Goal: Information Seeking & Learning: Compare options

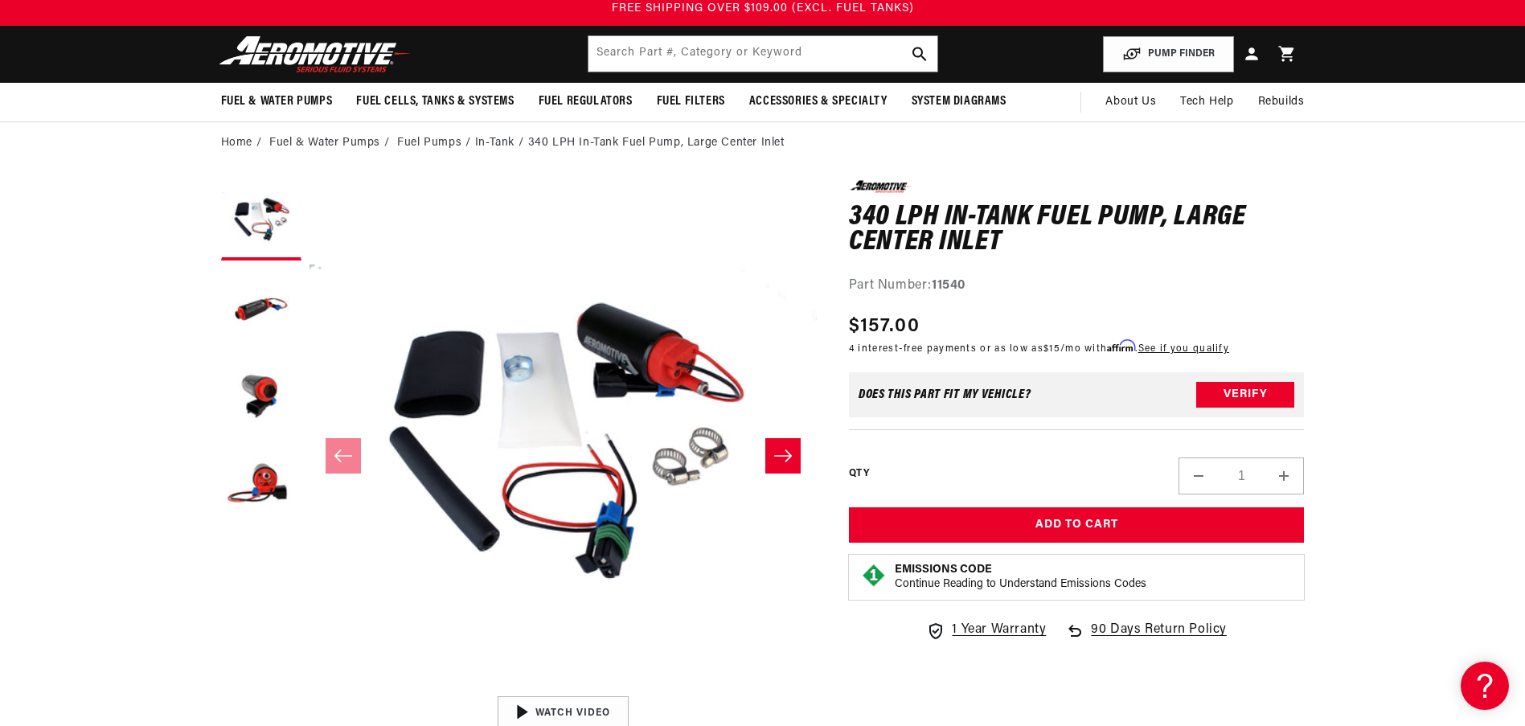
scroll to position [80, 0]
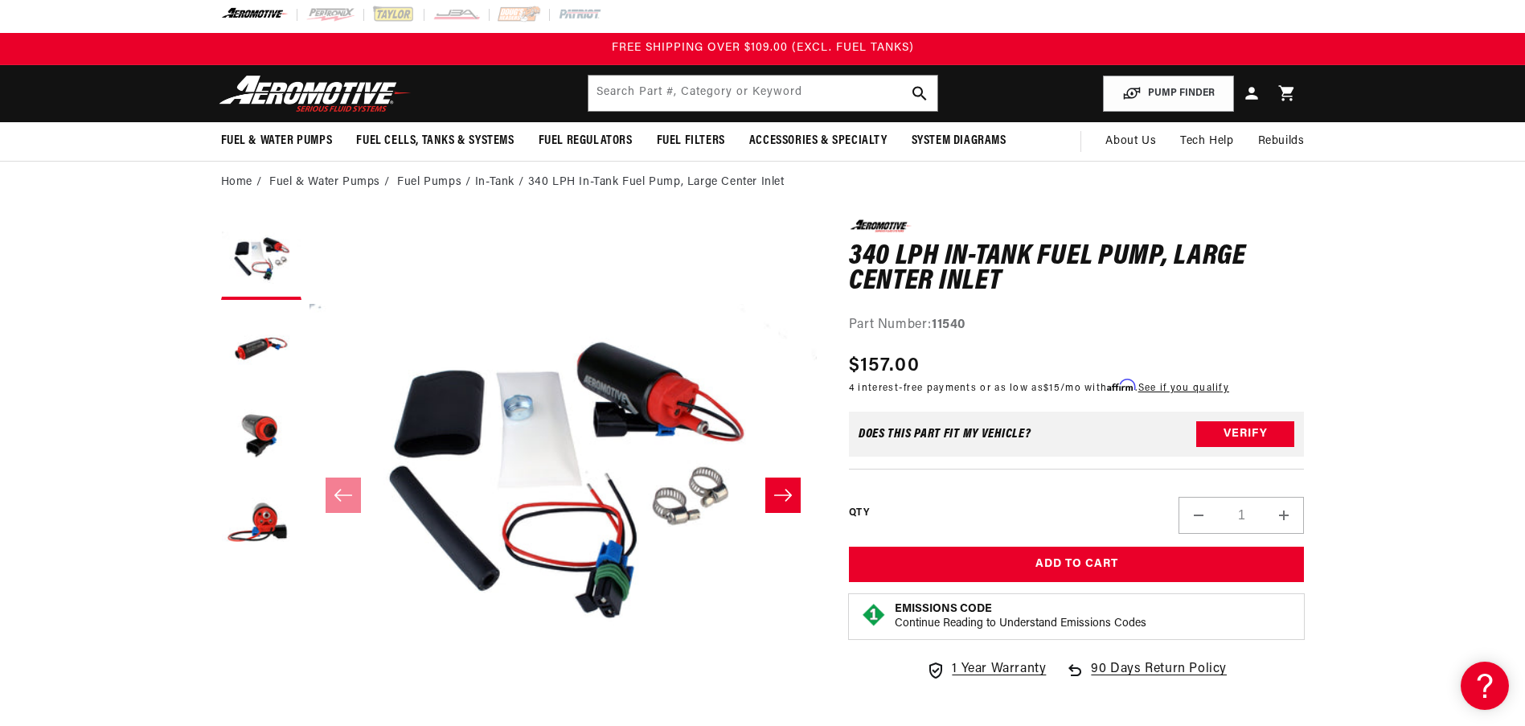
scroll to position [0, 0]
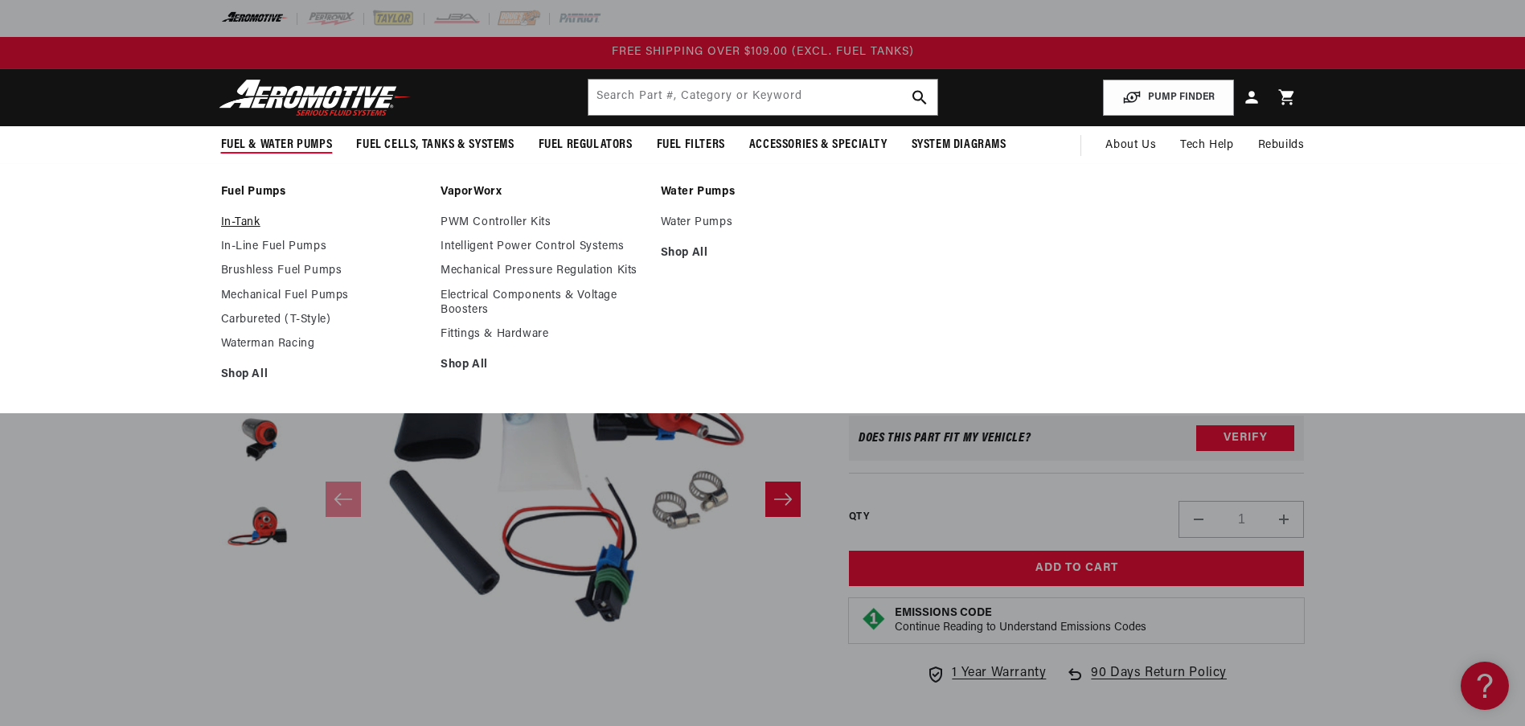
click at [244, 222] on link "In-Tank" at bounding box center [323, 222] width 204 height 14
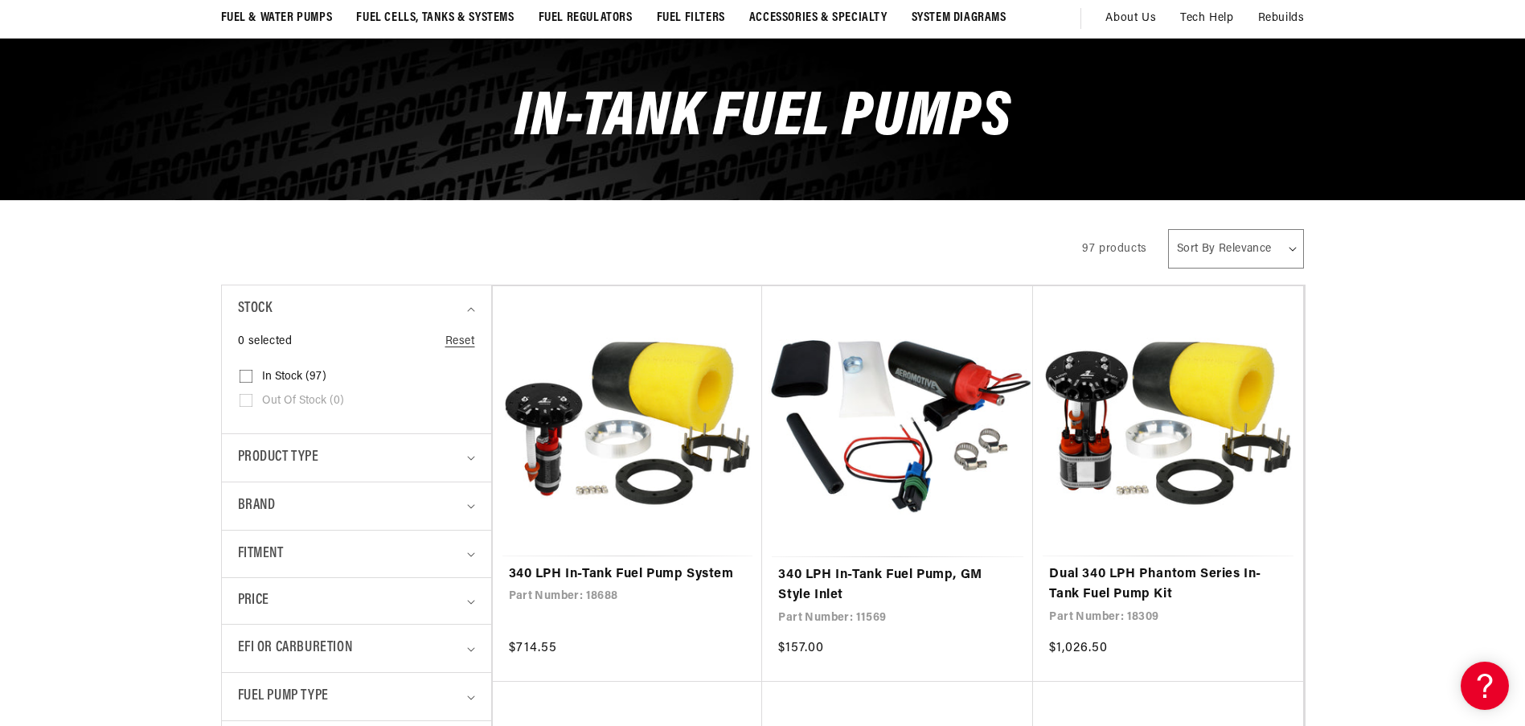
scroll to position [161, 0]
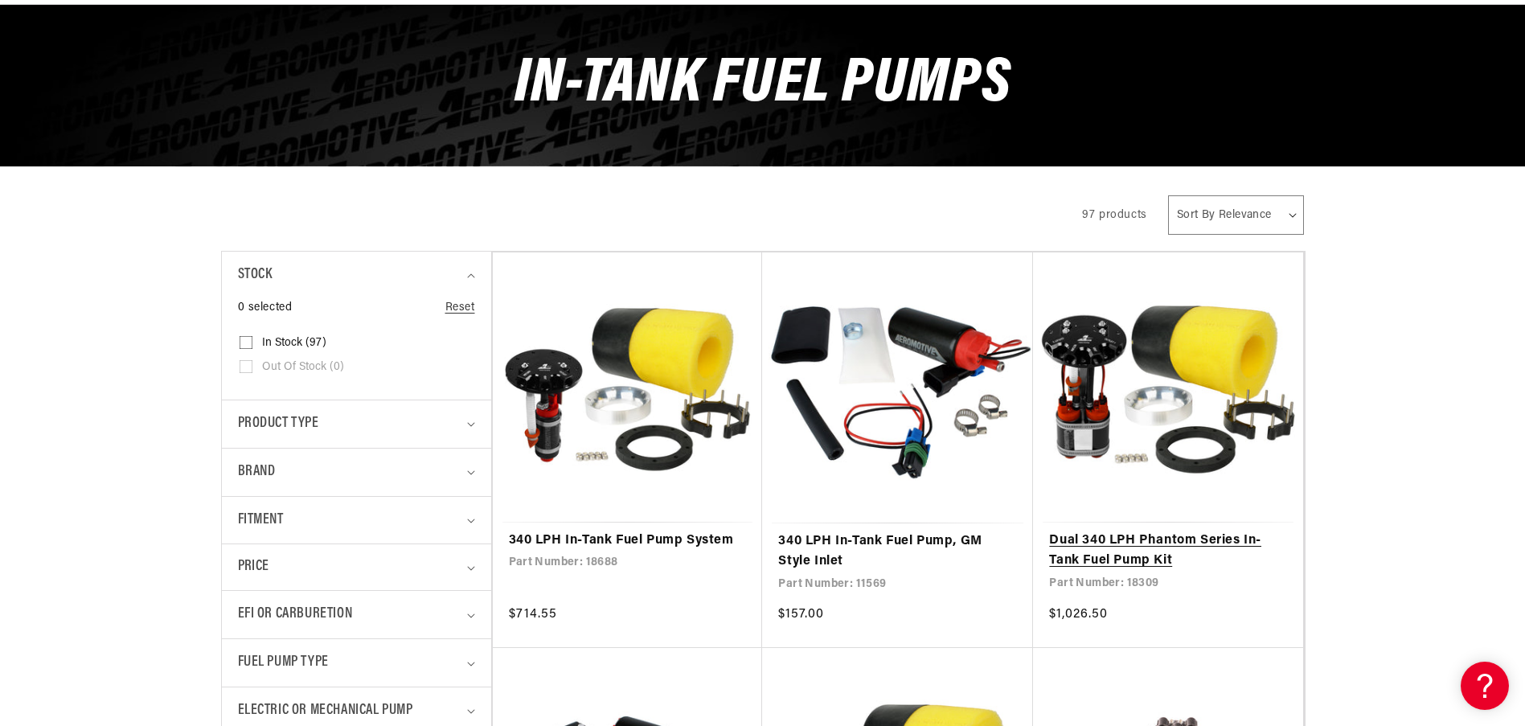
click at [1129, 539] on link "Dual 340 LPH Phantom Series In-Tank Fuel Pump Kit" at bounding box center [1168, 551] width 238 height 41
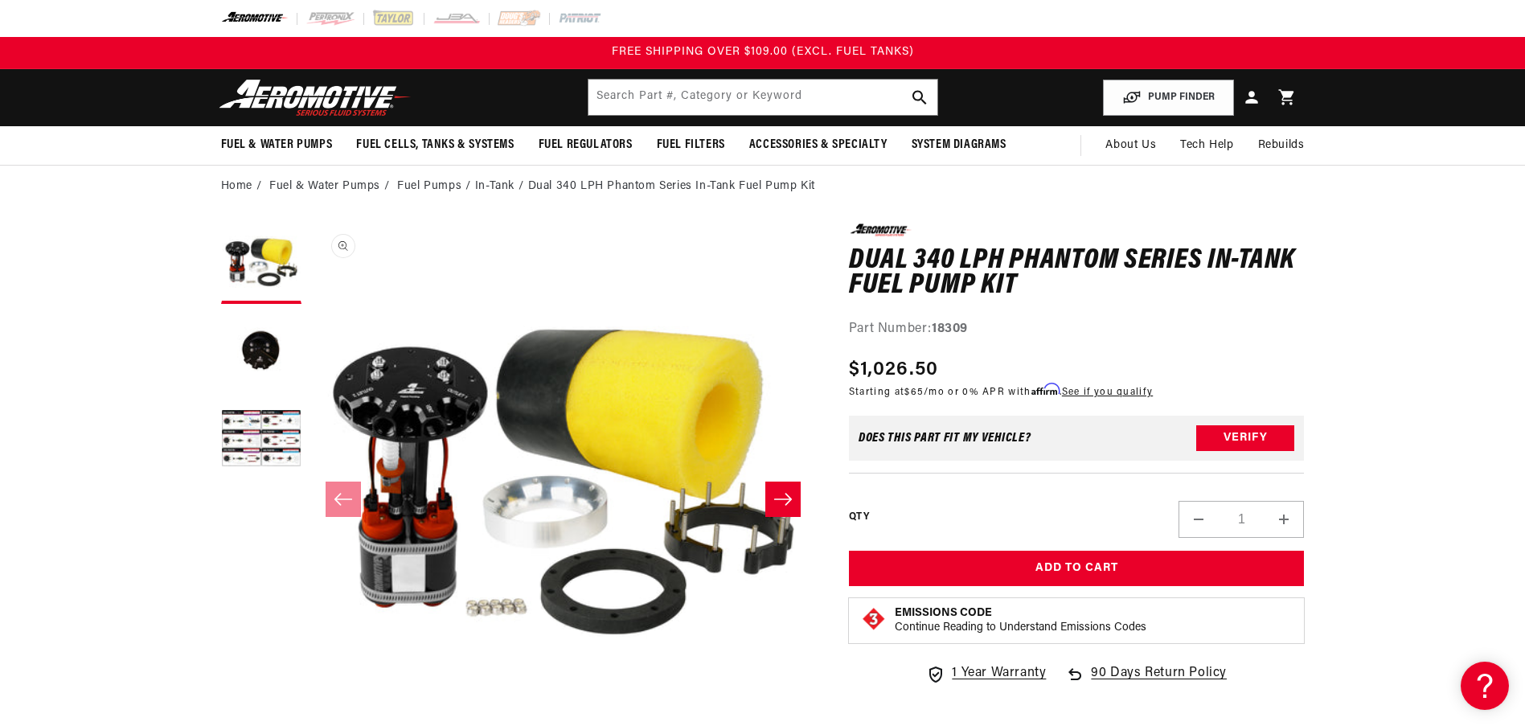
click at [310, 725] on button "Open media 1 in modal" at bounding box center [310, 732] width 0 height 0
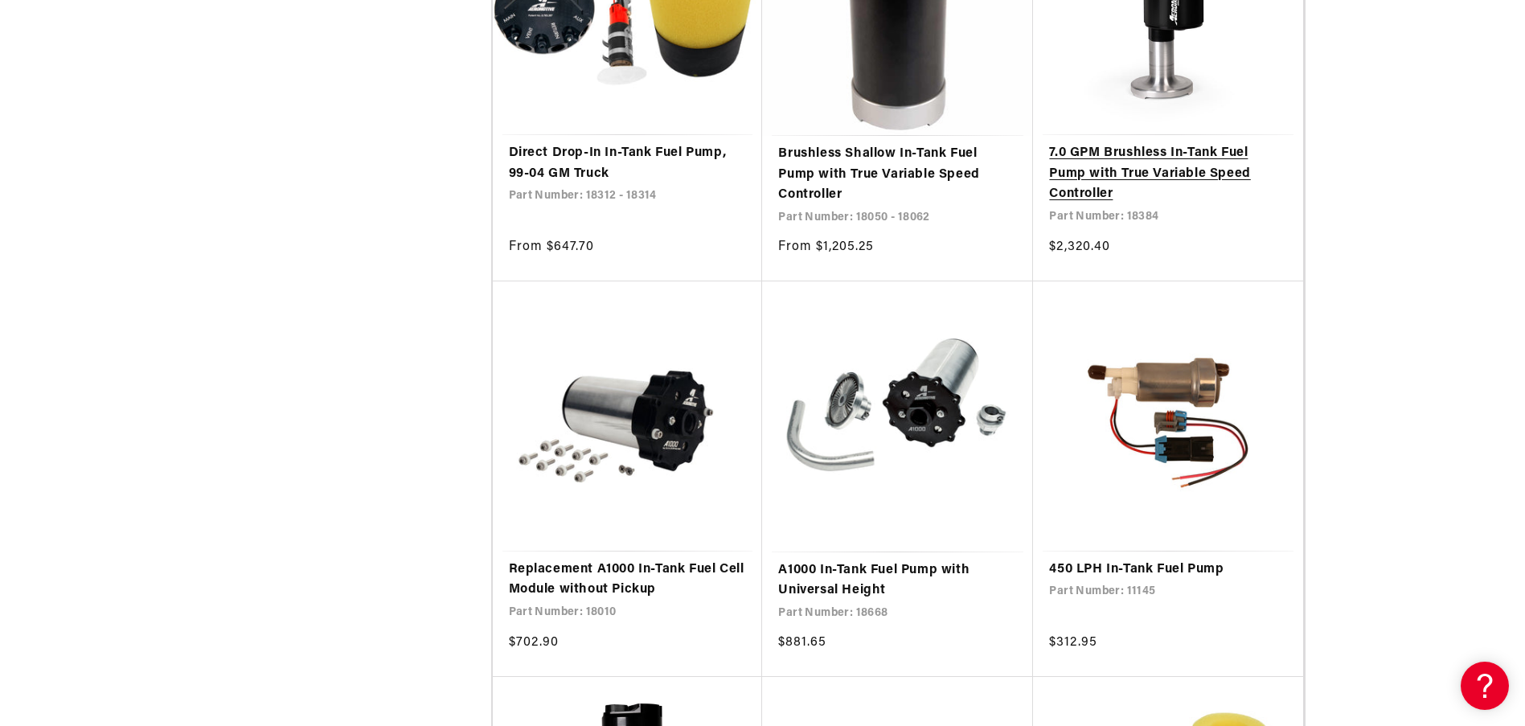
scroll to position [2171, 0]
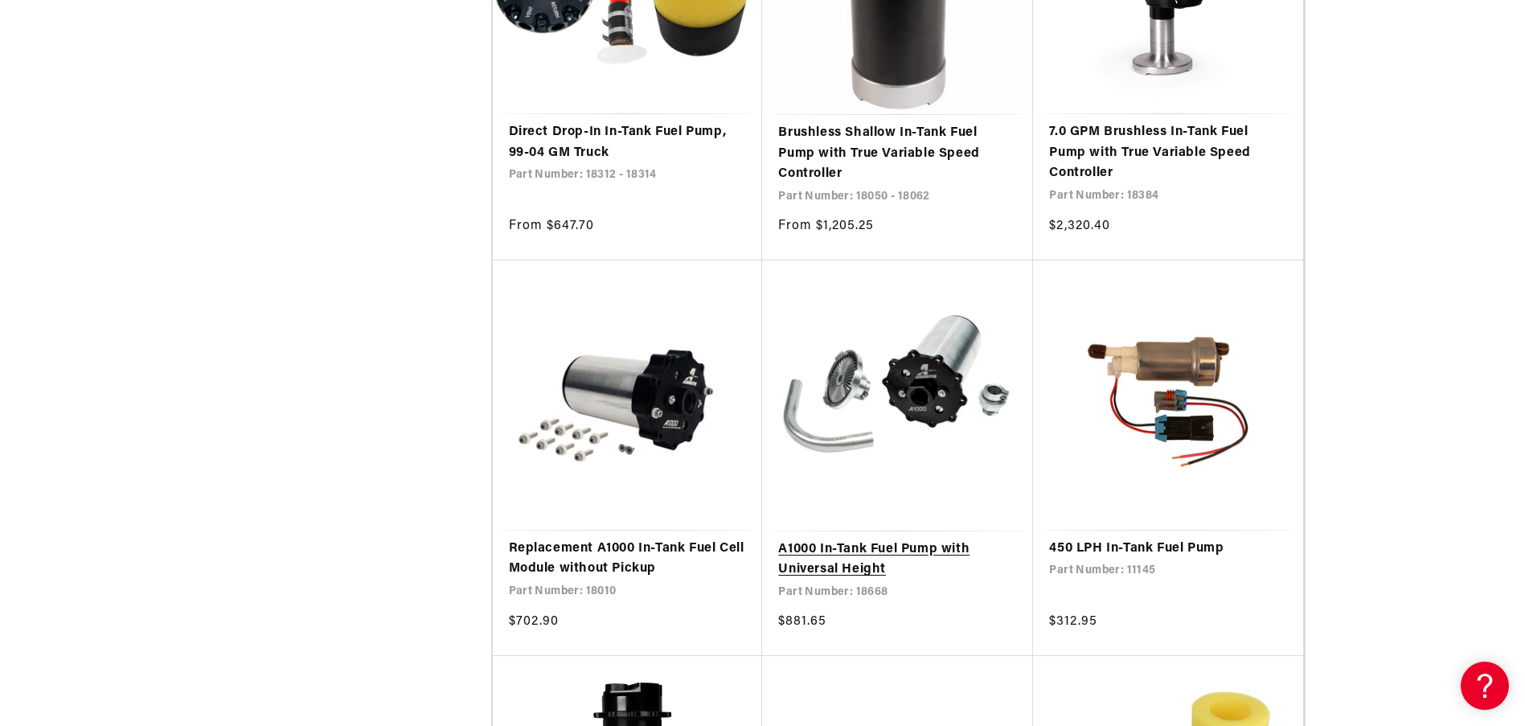
click at [937, 550] on link "A1000 In-Tank Fuel Pump with Universal Height" at bounding box center [897, 559] width 239 height 41
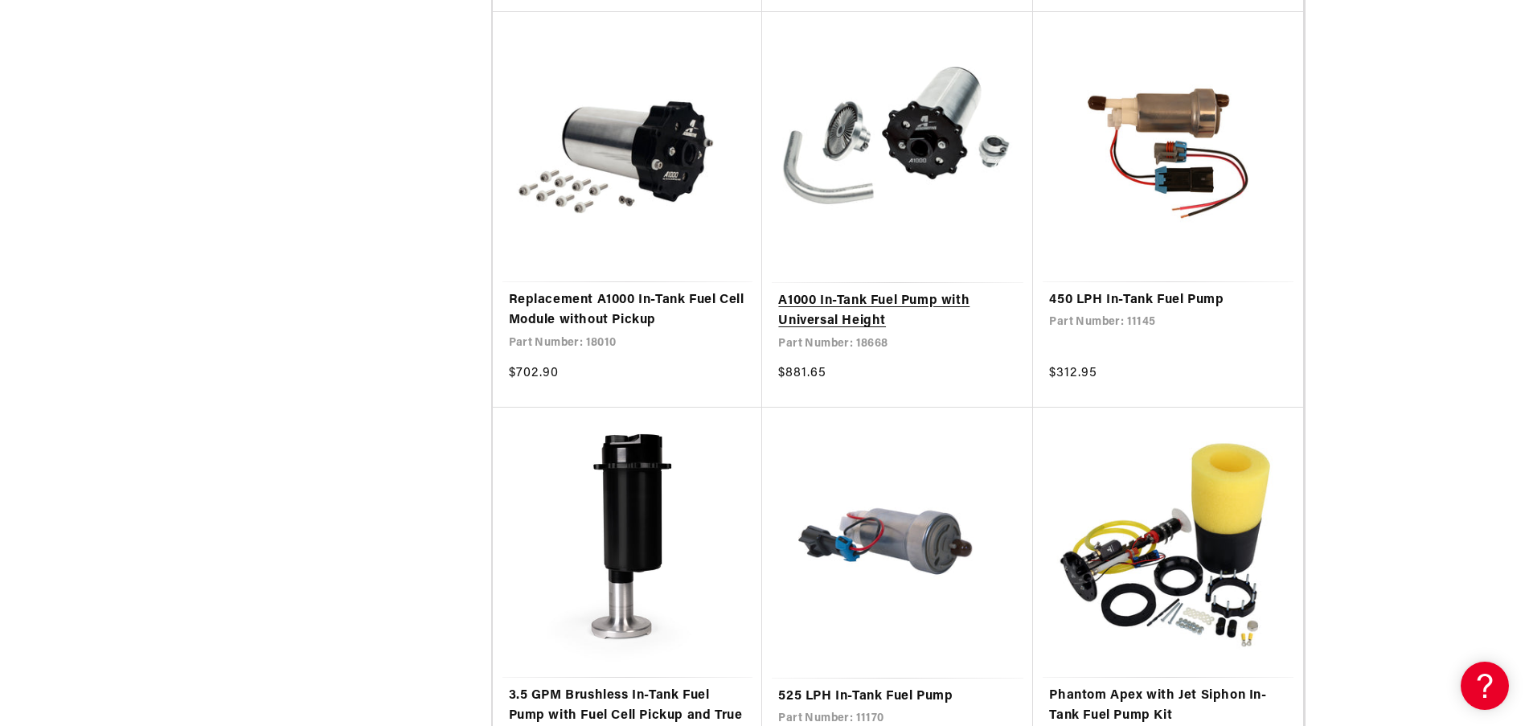
scroll to position [2492, 0]
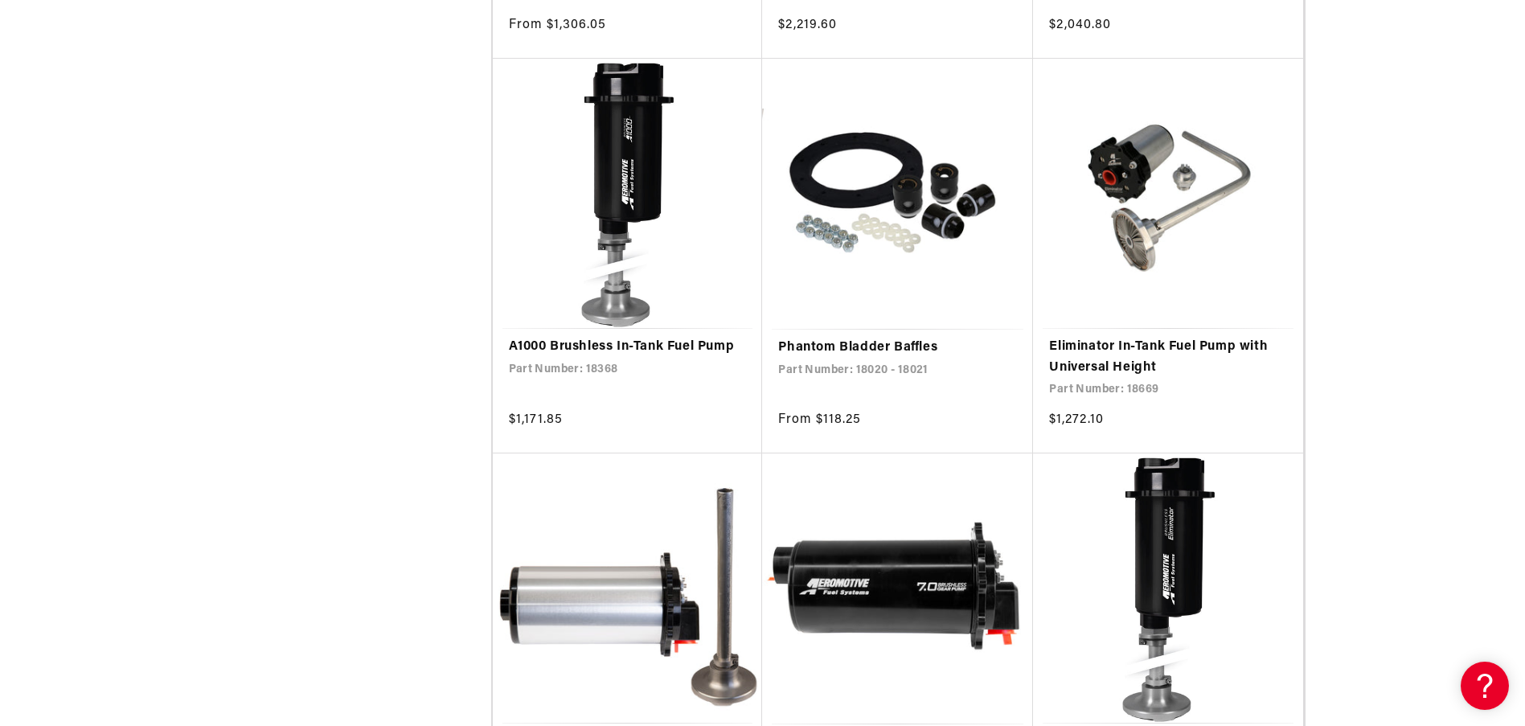
scroll to position [6351, 0]
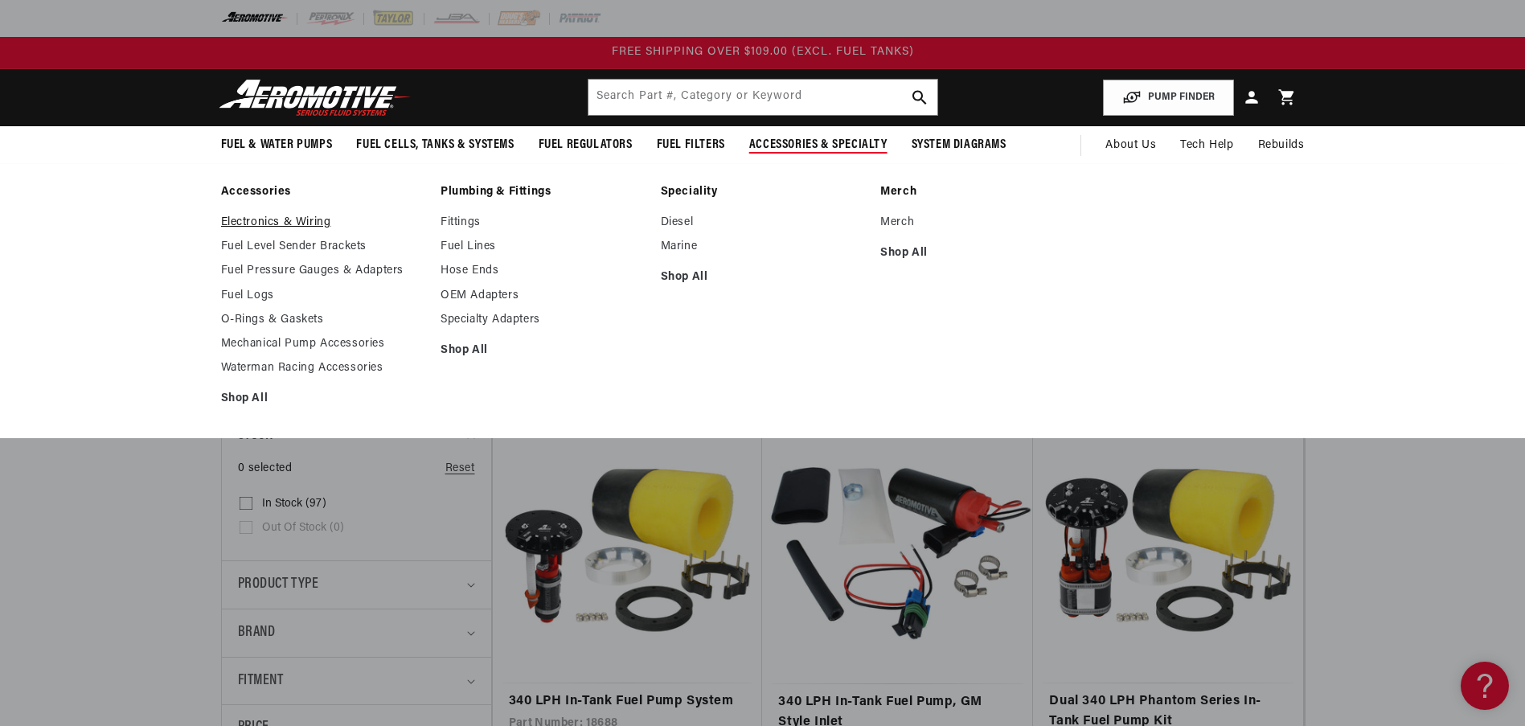
click at [271, 224] on link "Electronics & Wiring" at bounding box center [323, 222] width 204 height 14
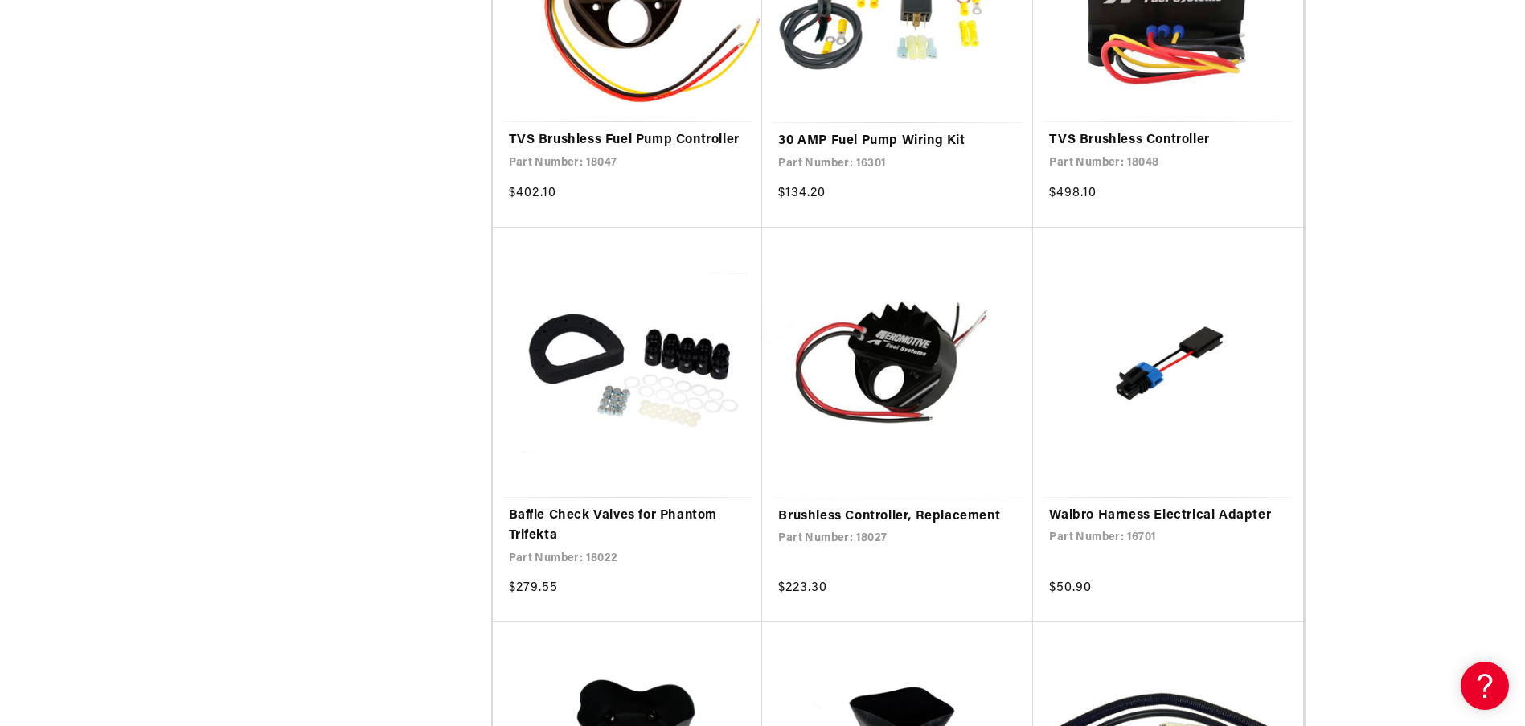
scroll to position [965, 0]
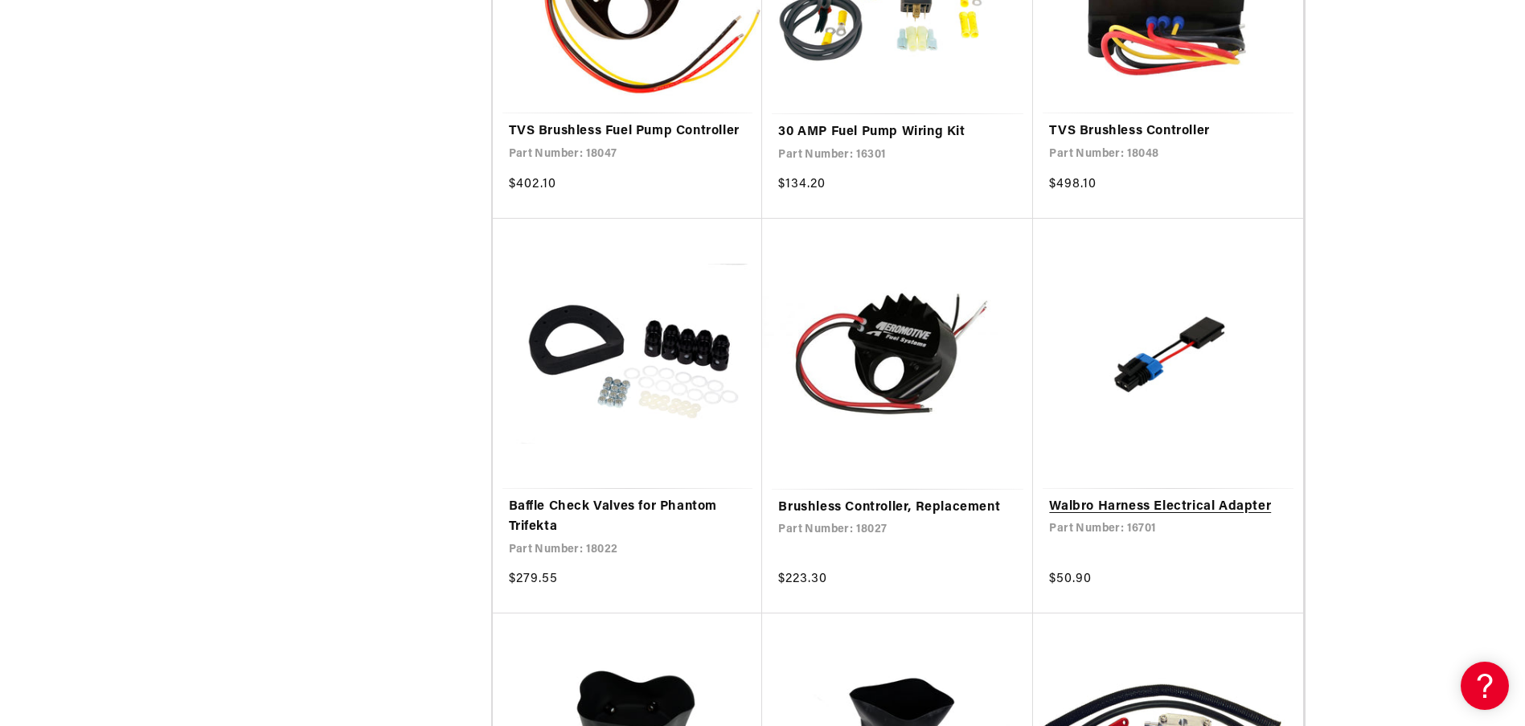
click at [1183, 505] on link "Walbro Harness Electrical Adapter" at bounding box center [1168, 507] width 238 height 21
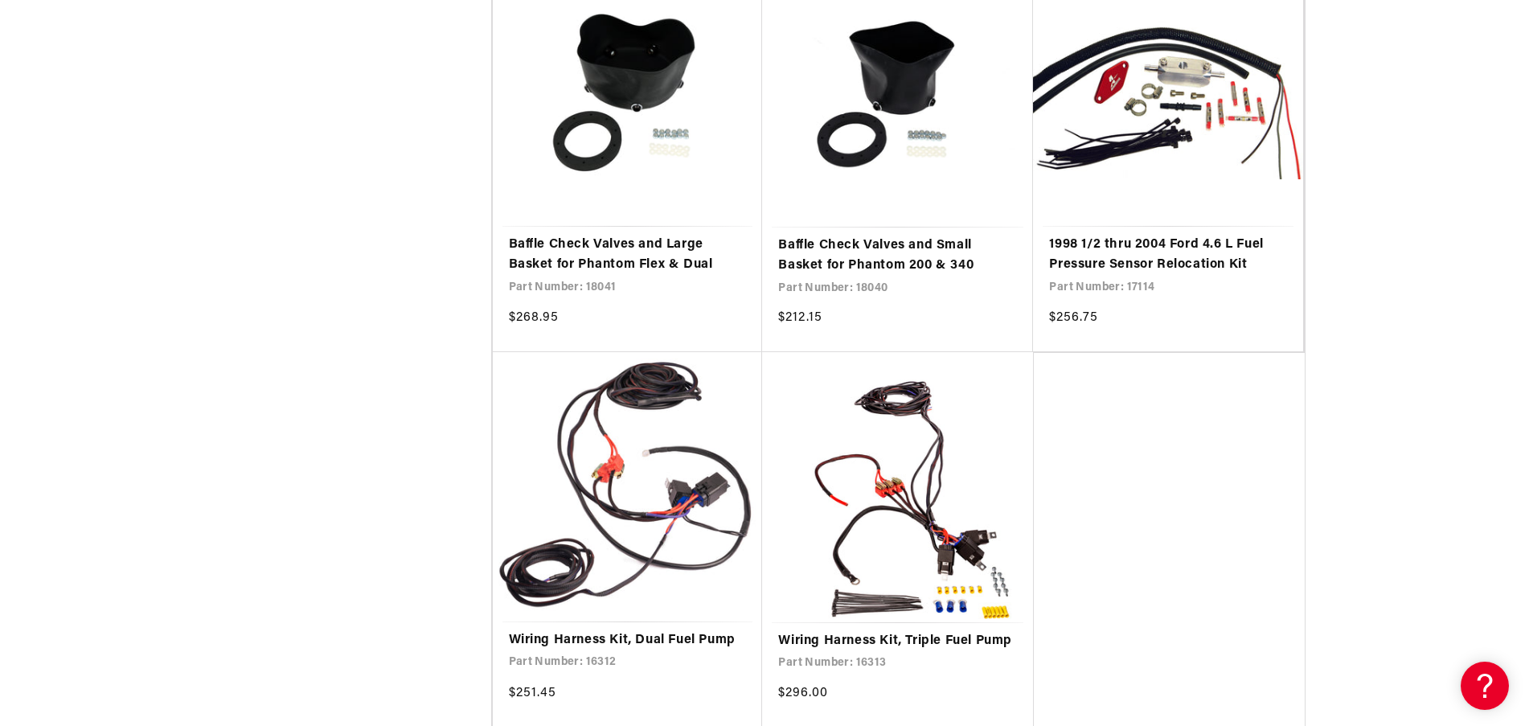
scroll to position [1688, 0]
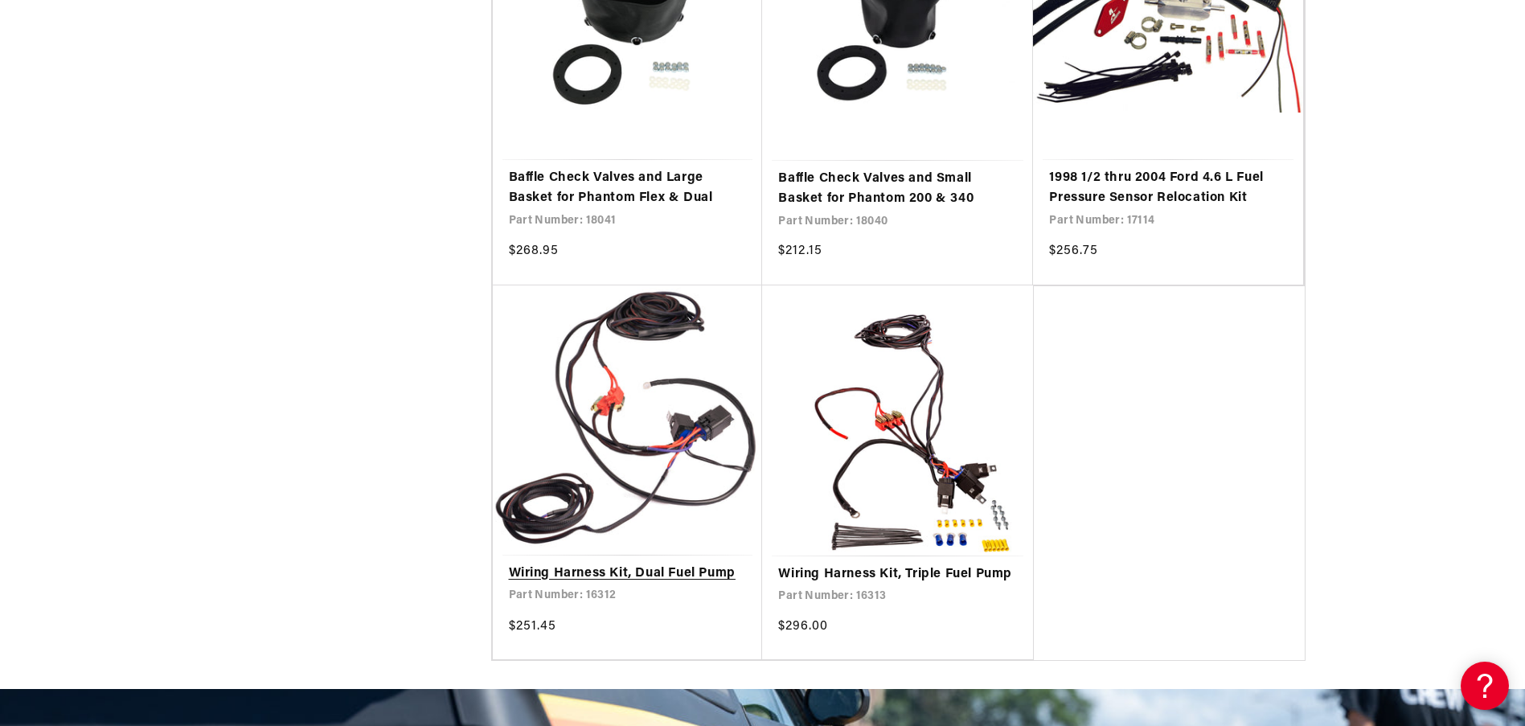
click at [645, 571] on link "Wiring Harness Kit, Dual Fuel Pump" at bounding box center [628, 574] width 238 height 21
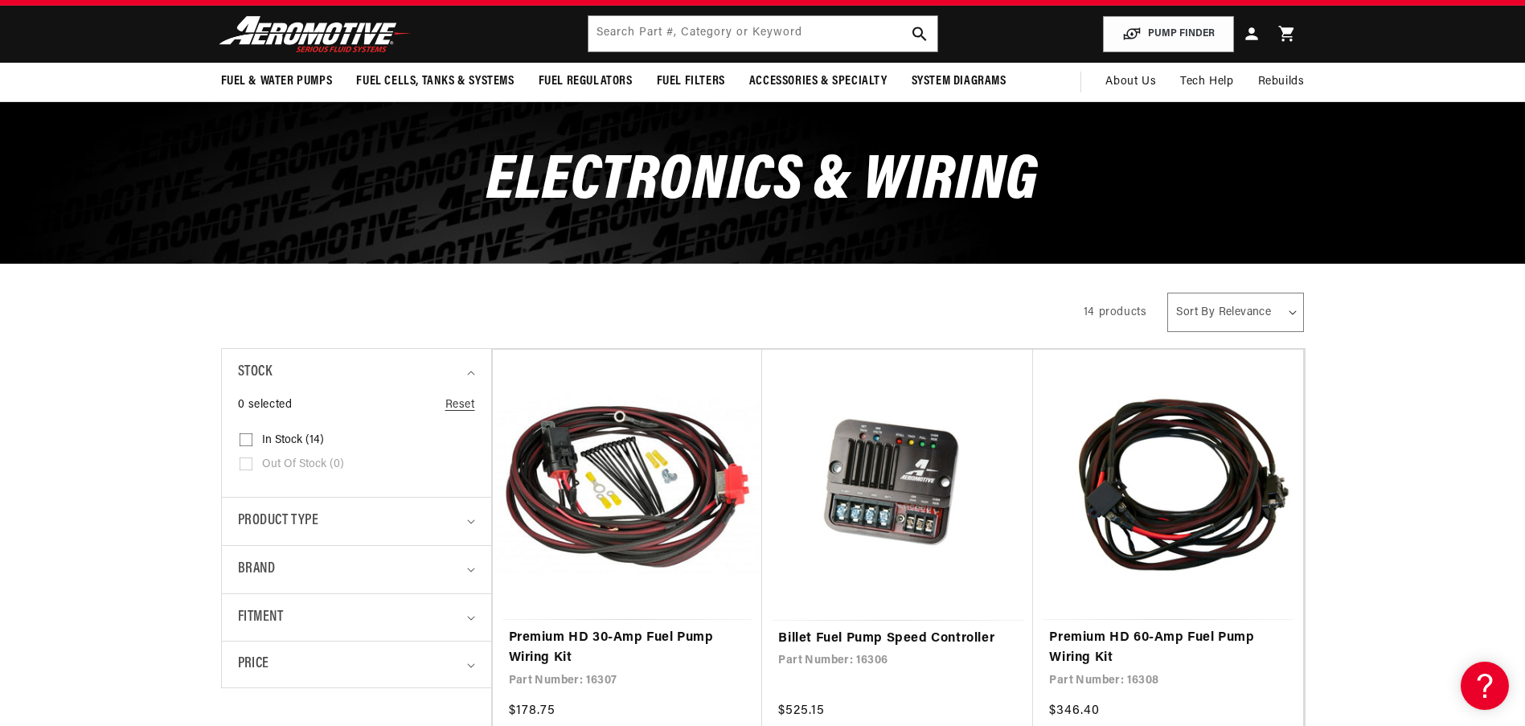
scroll to position [0, 0]
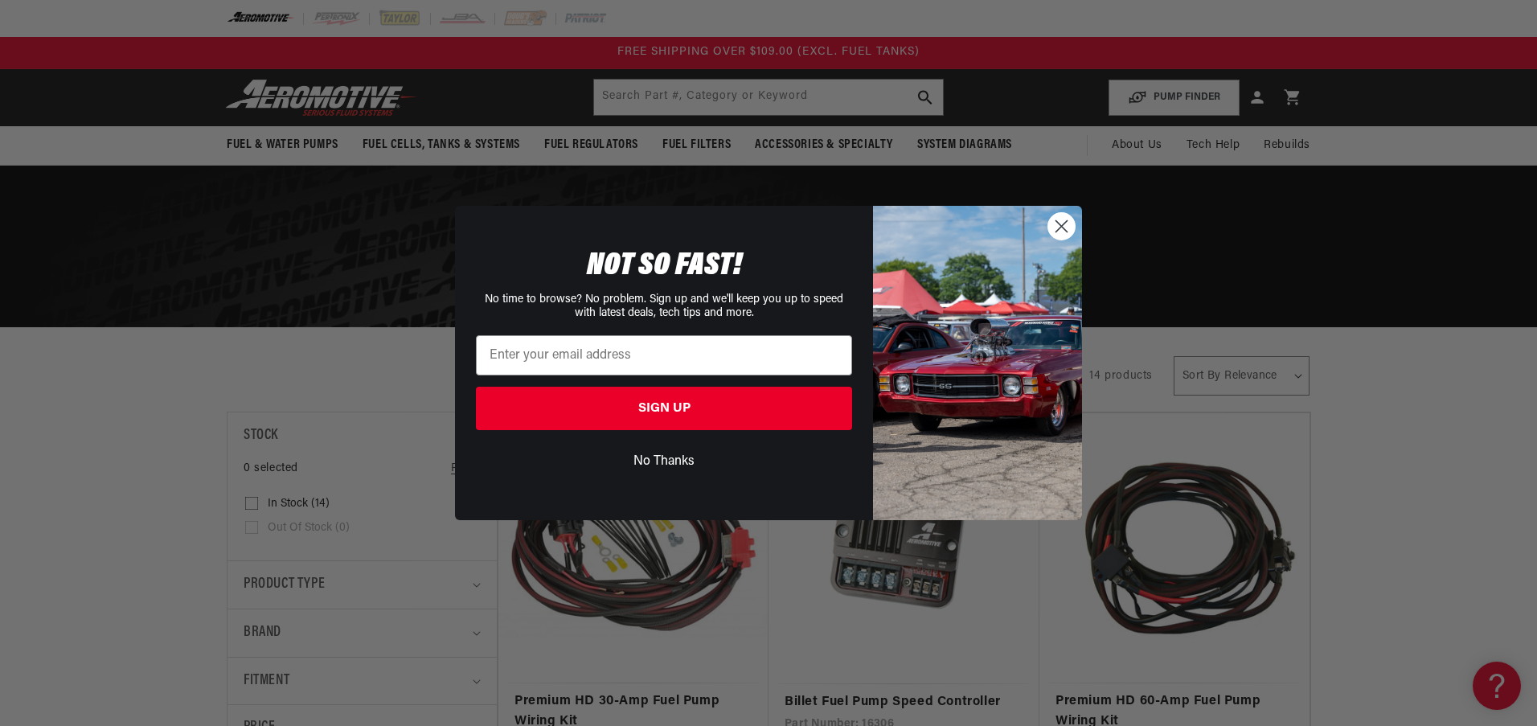
click at [1068, 220] on circle "Close dialog" at bounding box center [1061, 226] width 27 height 27
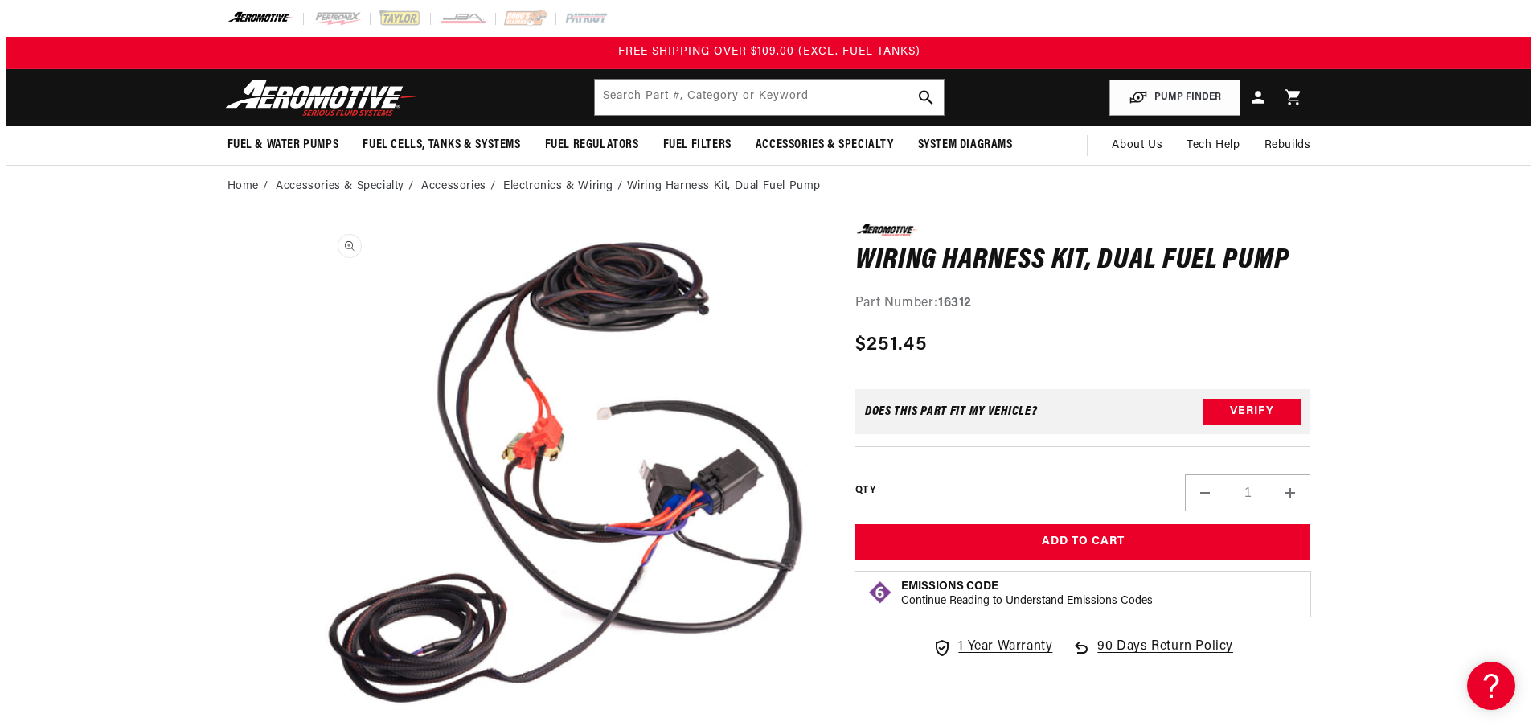
scroll to position [1, 0]
